Goal: Task Accomplishment & Management: Complete application form

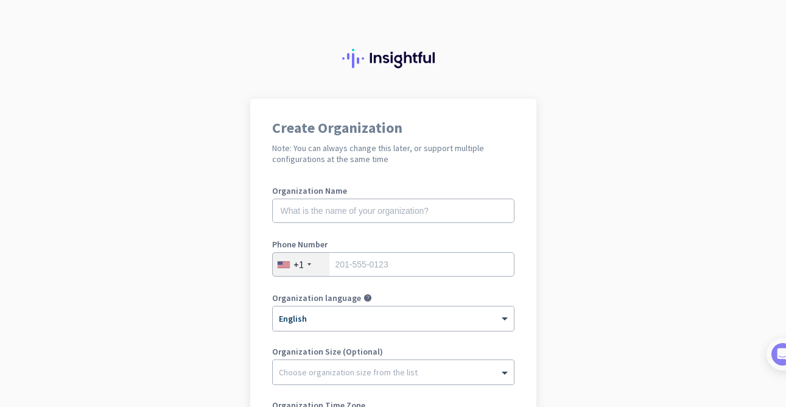
click at [441, 191] on label "Organization Name" at bounding box center [393, 190] width 242 height 9
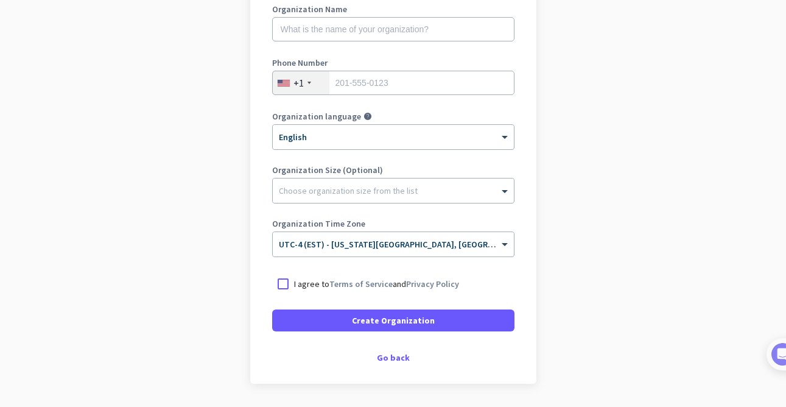
scroll to position [219, 0]
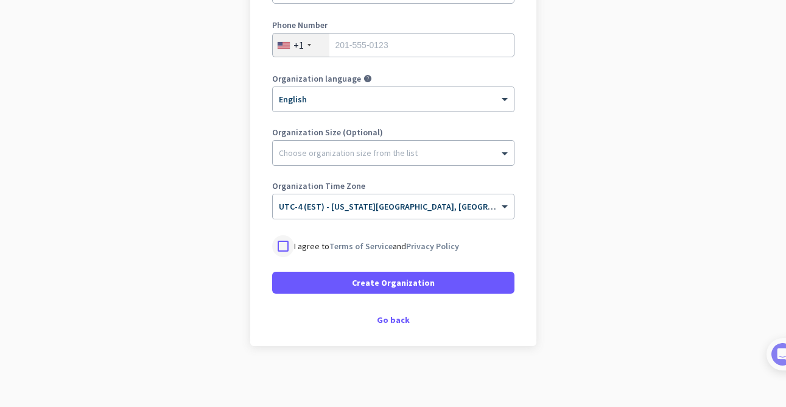
click at [289, 245] on div at bounding box center [283, 246] width 22 height 22
click at [298, 213] on div "× UTC-4 (EST) - [US_STATE][GEOGRAPHIC_DATA], [GEOGRAPHIC_DATA], [GEOGRAPHIC_DAT…" at bounding box center [393, 206] width 241 height 24
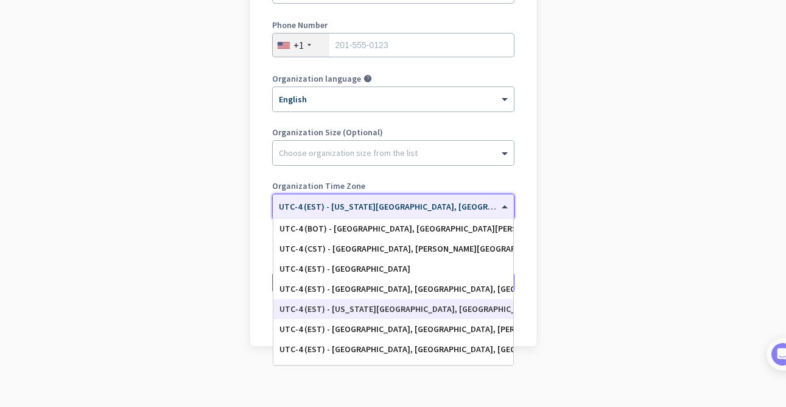
scroll to position [1307, 0]
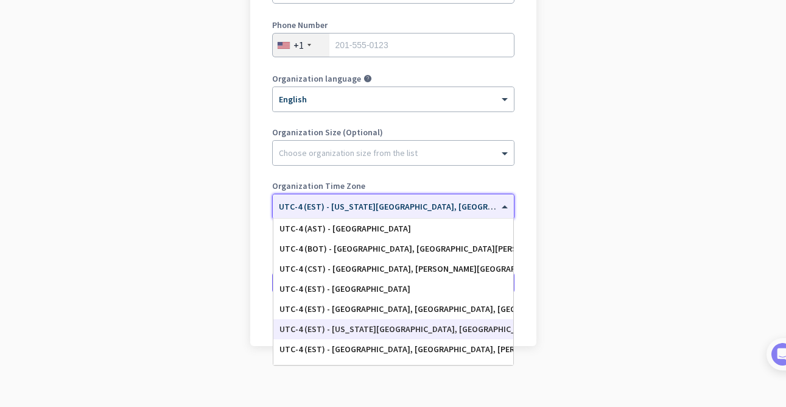
click at [381, 329] on div "UTC-4 (EST) - [US_STATE][GEOGRAPHIC_DATA], [GEOGRAPHIC_DATA], [GEOGRAPHIC_DATA]…" at bounding box center [394, 329] width 228 height 10
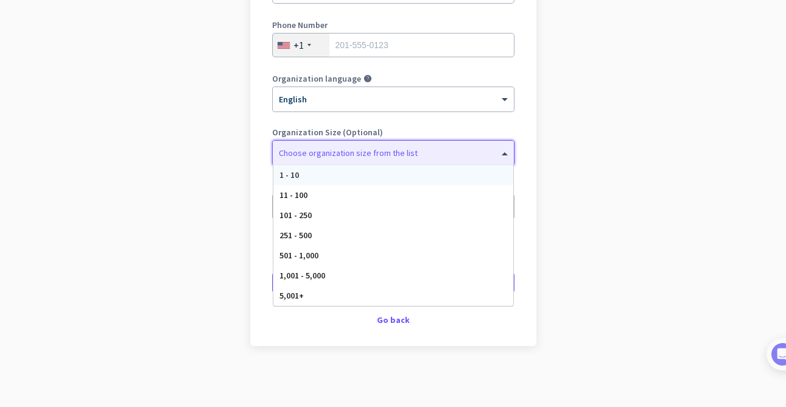
click at [334, 163] on div "Choose organization size from the list" at bounding box center [393, 153] width 241 height 24
click at [269, 173] on div "Create Organization Note: You can always change this later, or support multiple…" at bounding box center [393, 112] width 286 height 467
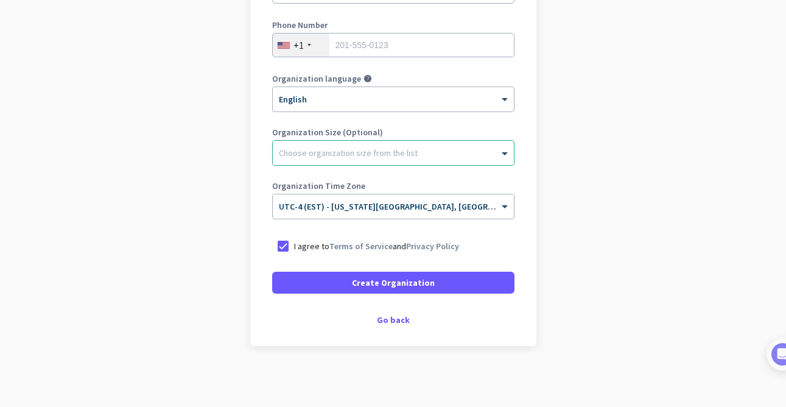
click at [269, 173] on div "Create Organization Note: You can always change this later, or support multiple…" at bounding box center [393, 112] width 286 height 467
click at [375, 49] on input "tel" at bounding box center [393, 45] width 242 height 24
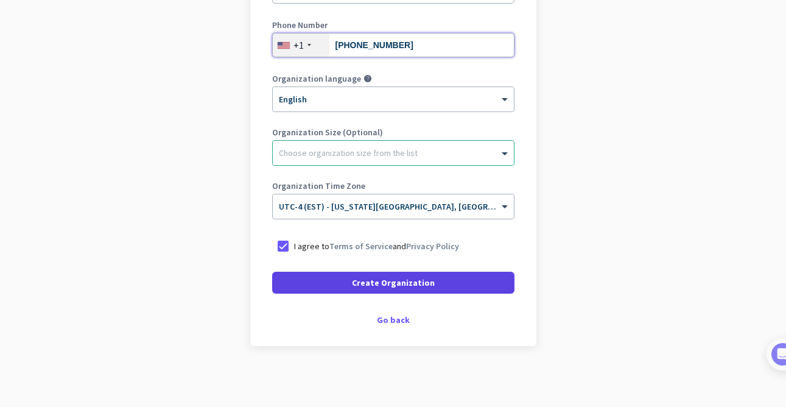
type input "[PHONE_NUMBER]"
click at [353, 284] on span at bounding box center [393, 282] width 242 height 29
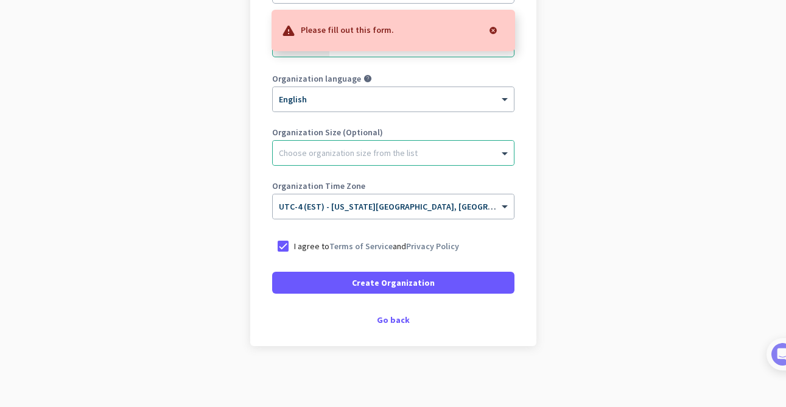
click at [223, 309] on app-onboarding-organization "Create Organization Note: You can always change this later, or support multiple…" at bounding box center [393, 143] width 786 height 528
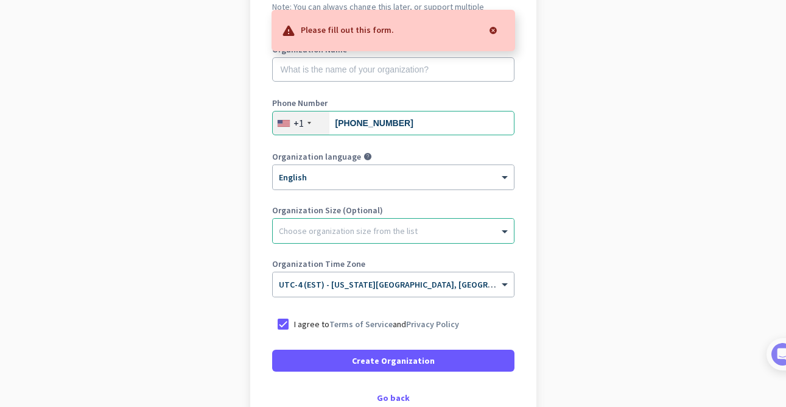
scroll to position [146, 0]
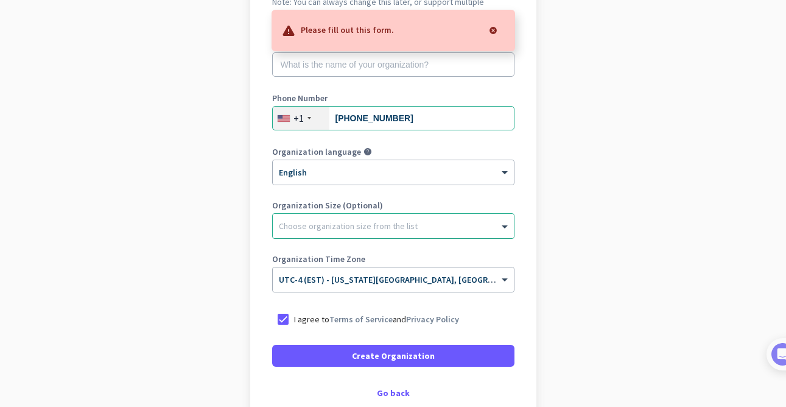
click at [306, 228] on div at bounding box center [393, 223] width 241 height 12
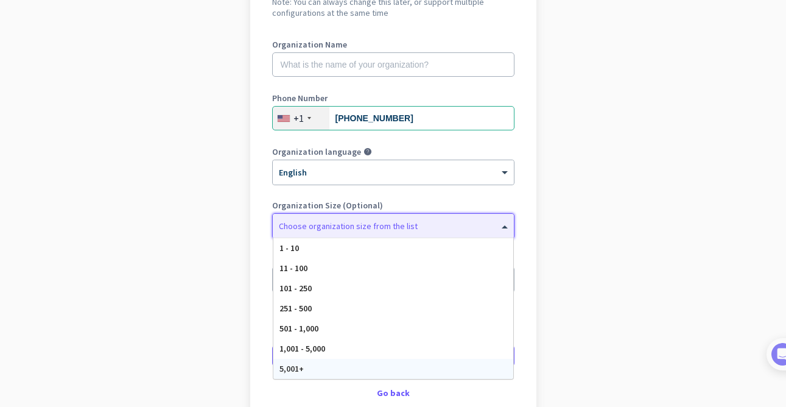
click at [289, 378] on div "5,001+" at bounding box center [394, 369] width 240 height 20
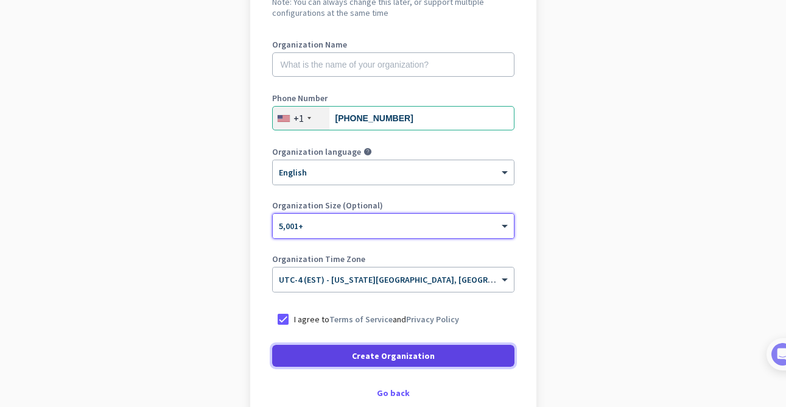
click at [337, 347] on span at bounding box center [393, 355] width 242 height 29
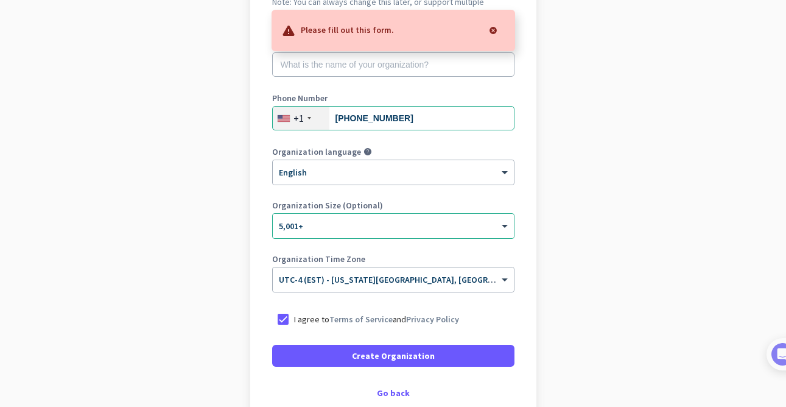
click at [327, 77] on div "Organization Name" at bounding box center [393, 64] width 242 height 49
click at [327, 69] on input "text" at bounding box center [393, 64] width 242 height 24
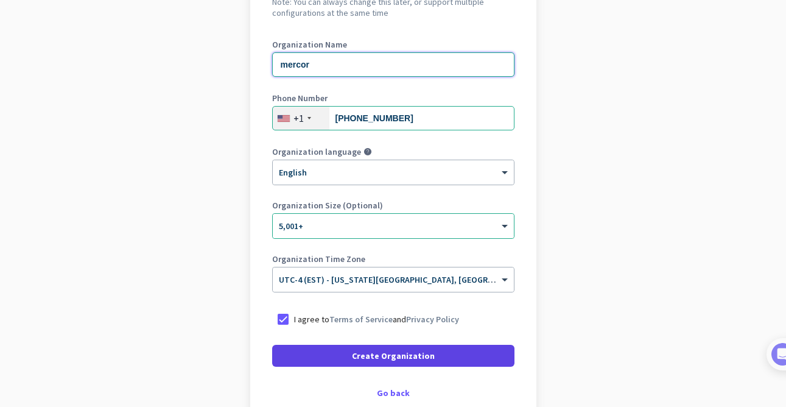
type input "mercor"
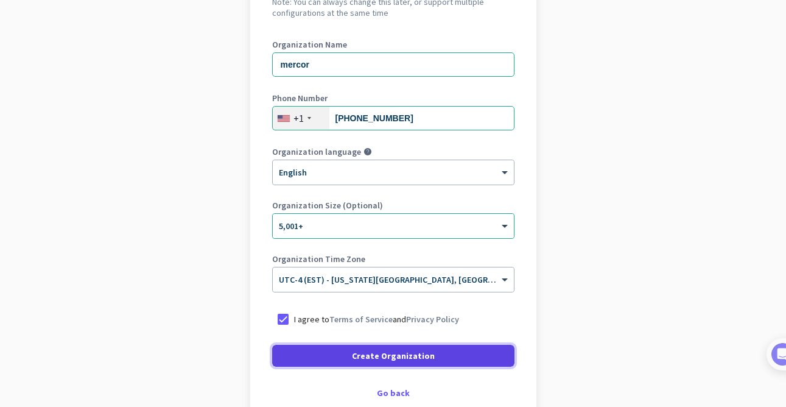
click at [366, 358] on span "Create Organization" at bounding box center [393, 356] width 83 height 12
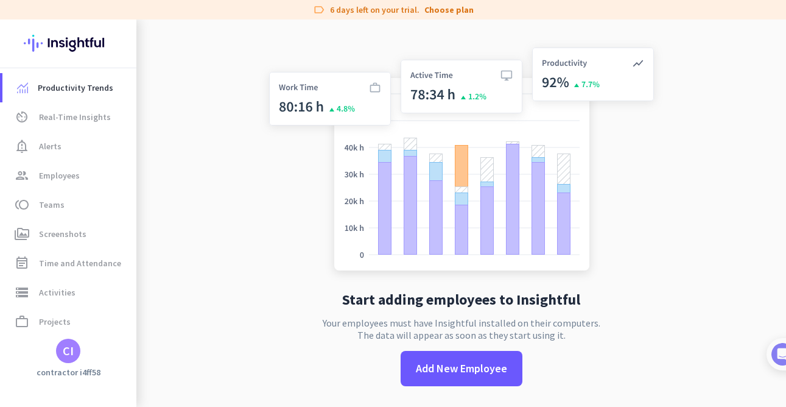
click at [268, 248] on img at bounding box center [461, 161] width 403 height 242
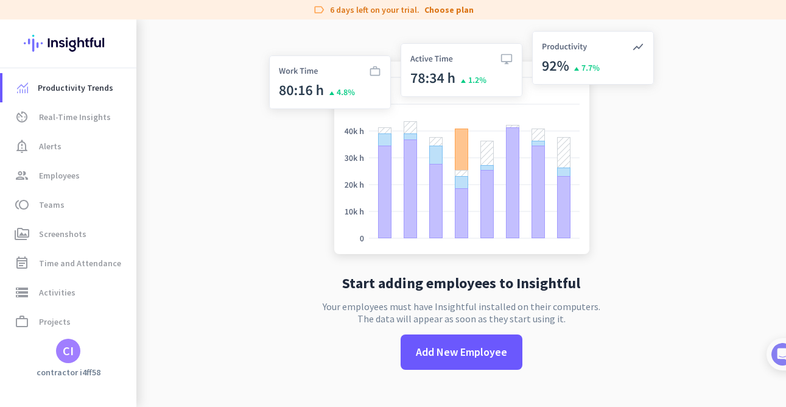
scroll to position [19, 0]
